Goal: Transaction & Acquisition: Purchase product/service

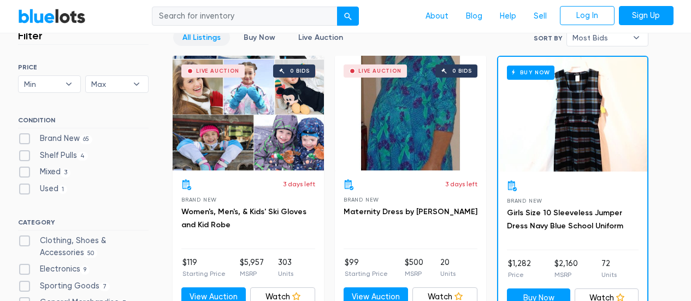
scroll to position [328, 0]
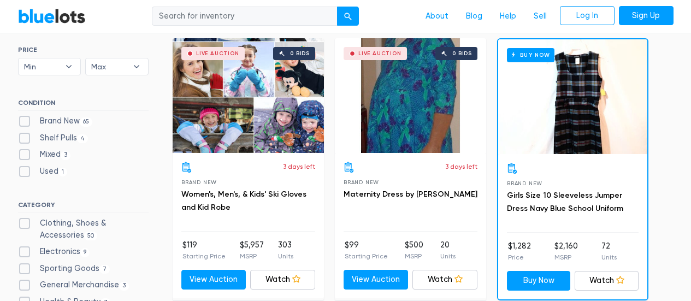
click at [24, 118] on label "Brand New 65" at bounding box center [55, 121] width 75 height 12
click at [24, 118] on New"] "Brand New 65" at bounding box center [21, 118] width 7 height 7
checkbox New"] "true"
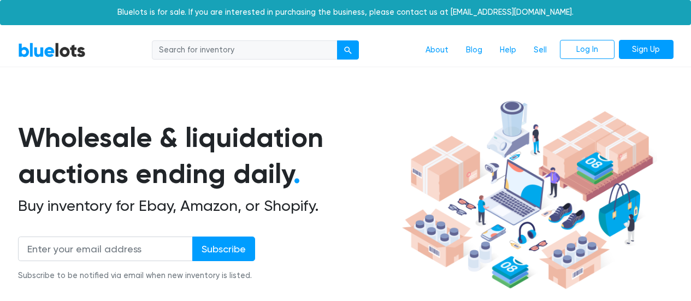
scroll to position [294, 0]
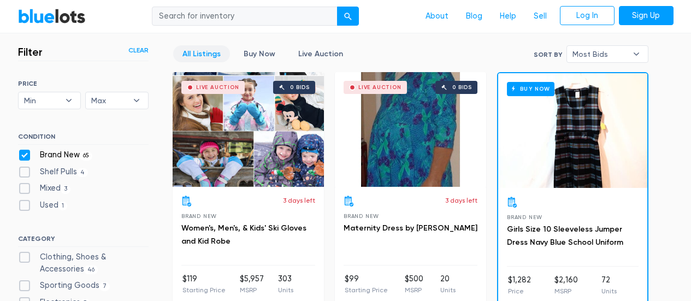
click at [22, 150] on label "Brand New 65" at bounding box center [55, 155] width 75 height 12
click at [22, 150] on New"] "Brand New 65" at bounding box center [21, 152] width 7 height 7
checkbox New"] "false"
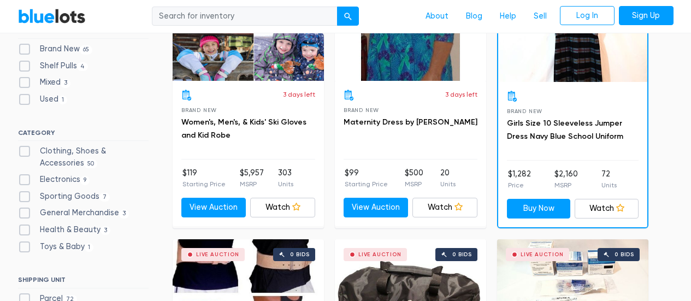
scroll to position [403, 0]
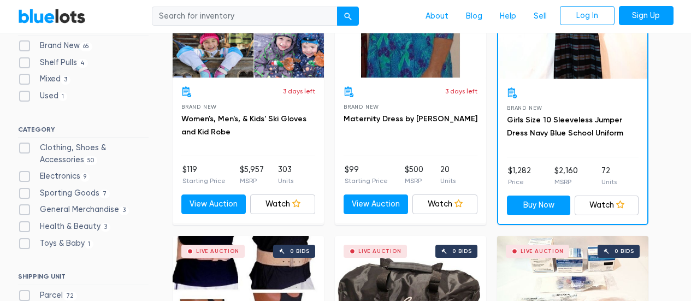
click at [25, 146] on label "Clothing, Shoes & Accessories 50" at bounding box center [83, 154] width 131 height 24
click at [25, 146] on Accessories"] "Clothing, Shoes & Accessories 50" at bounding box center [21, 145] width 7 height 7
checkbox Accessories"] "true"
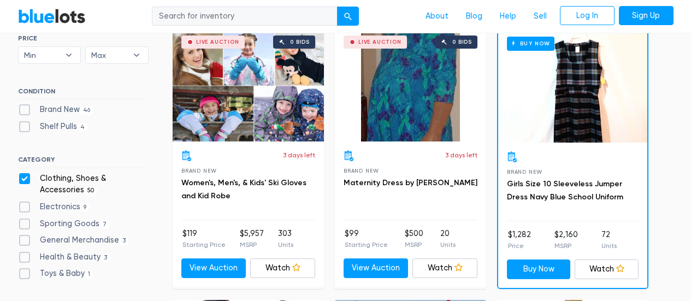
scroll to position [403, 0]
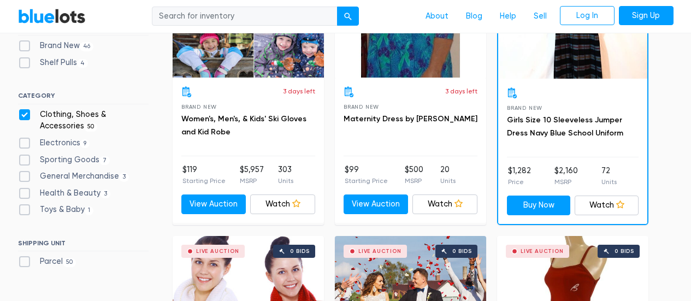
click at [73, 207] on label "Toys & Baby 1" at bounding box center [56, 210] width 76 height 12
click at [25, 207] on Baby"] "Toys & Baby [DEMOGRAPHIC_DATA]" at bounding box center [21, 207] width 7 height 7
checkbox Baby"] "true"
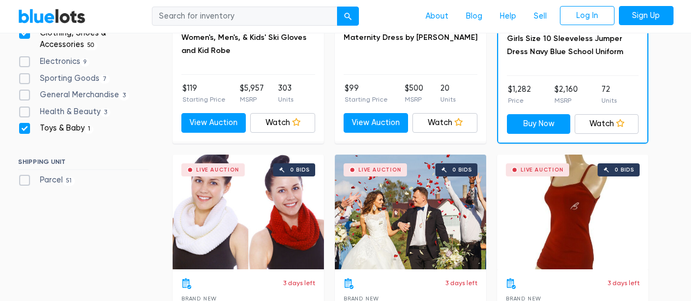
scroll to position [403, 0]
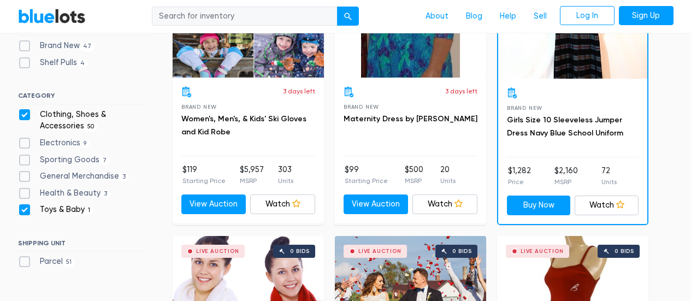
click at [26, 208] on label "Toys & Baby 1" at bounding box center [56, 210] width 76 height 12
click at [25, 208] on Baby"] "Toys & Baby 1" at bounding box center [21, 207] width 7 height 7
checkbox Baby"] "false"
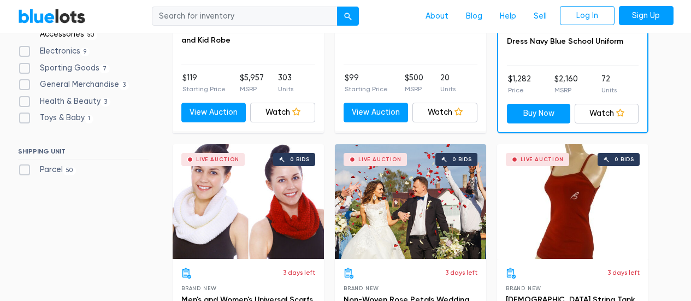
scroll to position [513, 0]
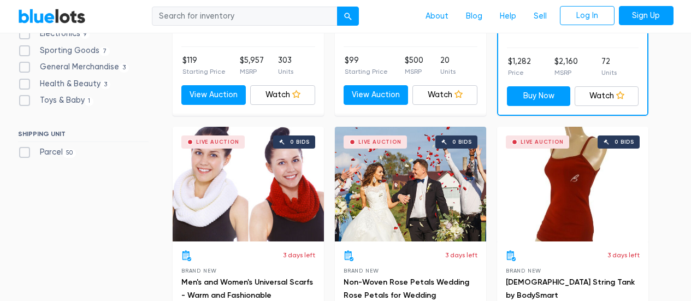
click at [24, 154] on label "Parcel 50" at bounding box center [47, 152] width 58 height 12
click at [24, 154] on input "Parcel 50" at bounding box center [21, 149] width 7 height 7
checkbox input "true"
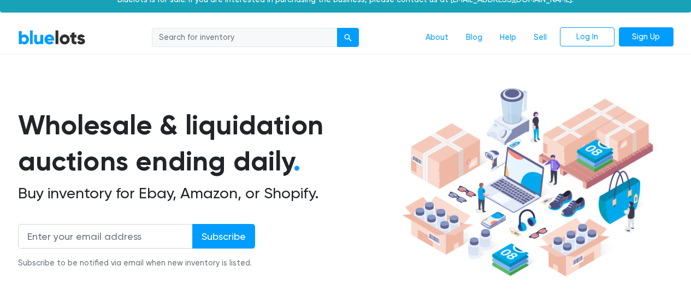
scroll to position [0, 0]
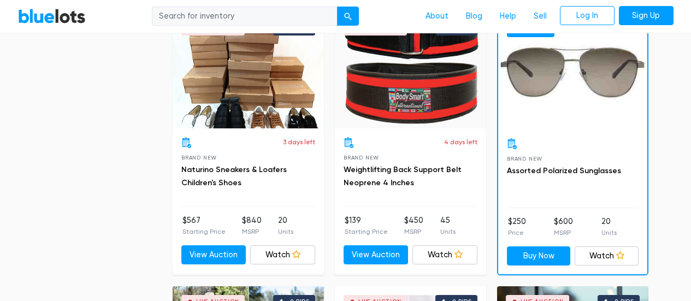
scroll to position [1387, 0]
